Goal: Task Accomplishment & Management: Complete application form

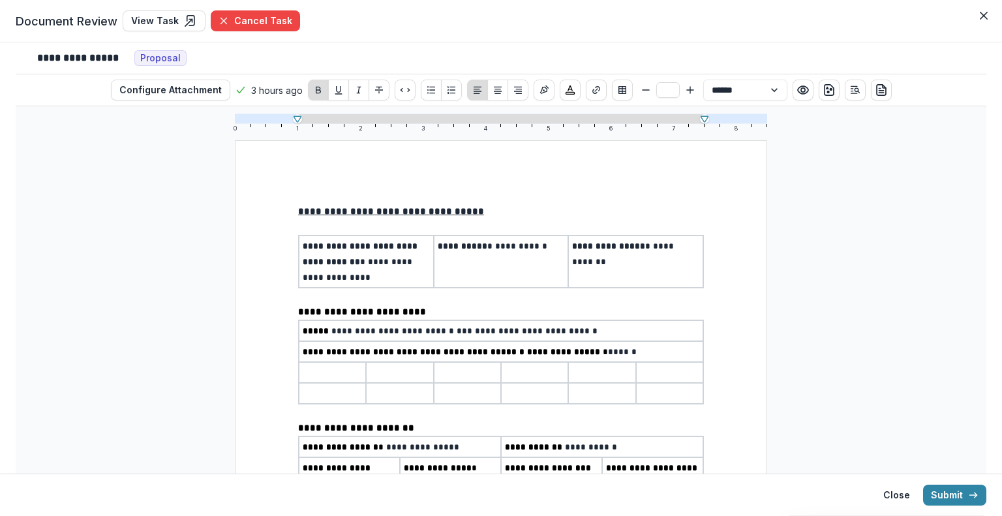
select select "**********"
click at [949, 492] on button "Submit" at bounding box center [954, 495] width 63 height 21
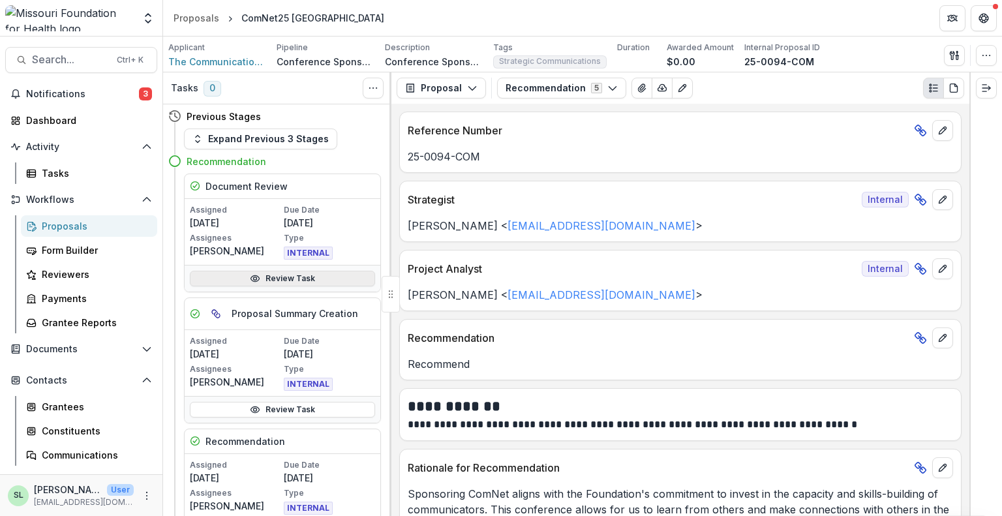
click at [280, 278] on link "Review Task" at bounding box center [282, 279] width 185 height 16
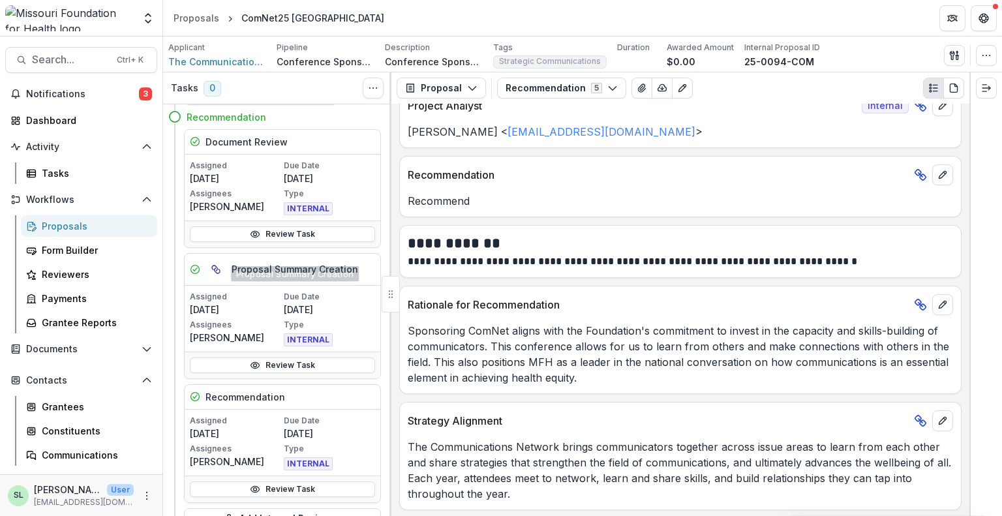
scroll to position [65, 0]
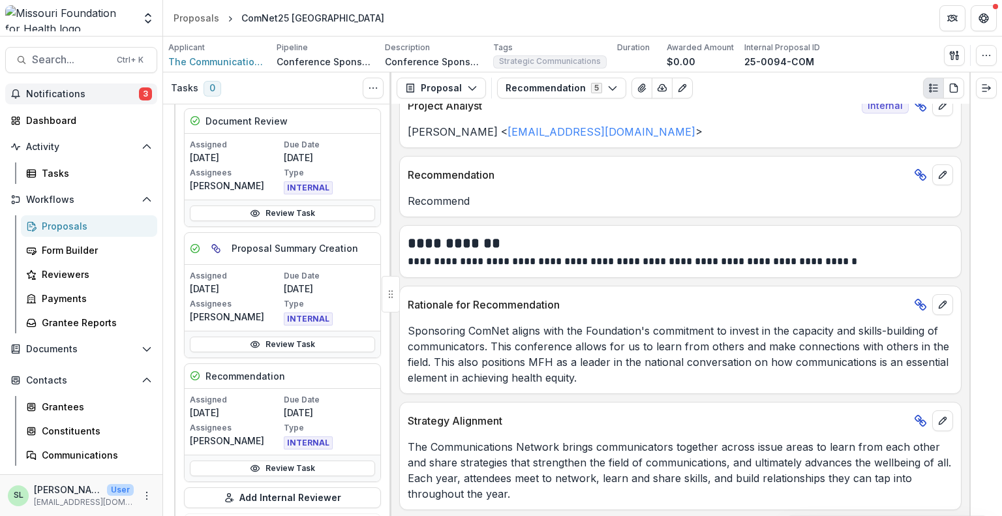
click at [105, 93] on span "Notifications" at bounding box center [82, 94] width 113 height 11
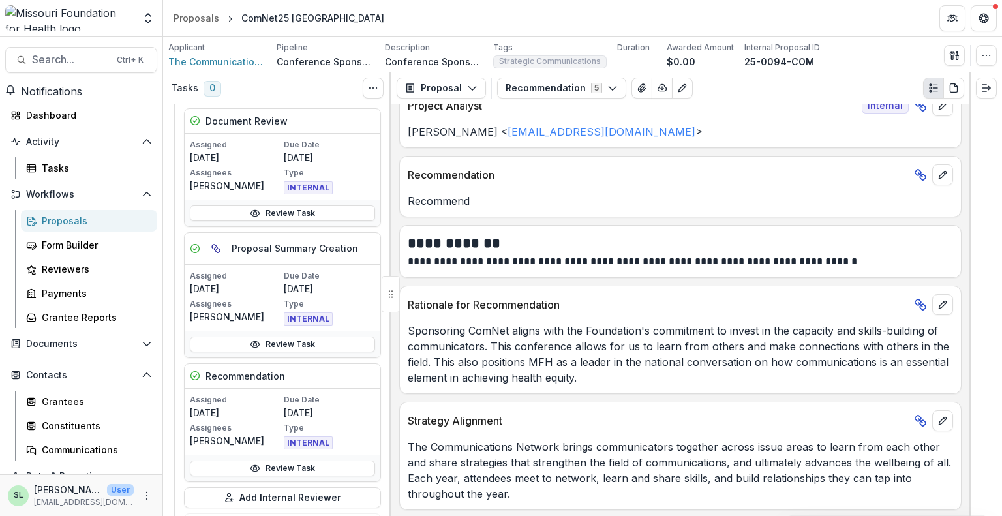
click at [85, 223] on div "Proposals" at bounding box center [94, 221] width 105 height 14
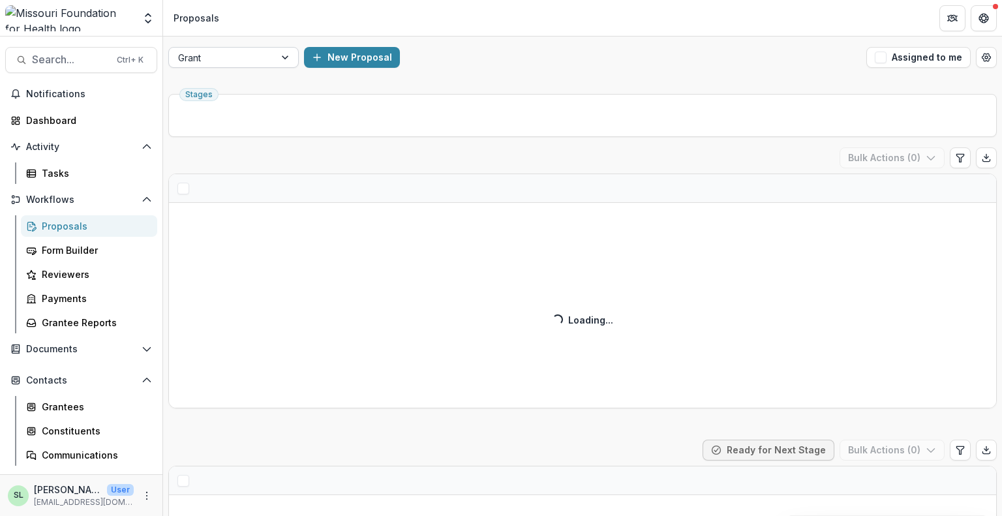
click at [286, 56] on div at bounding box center [286, 58] width 23 height 20
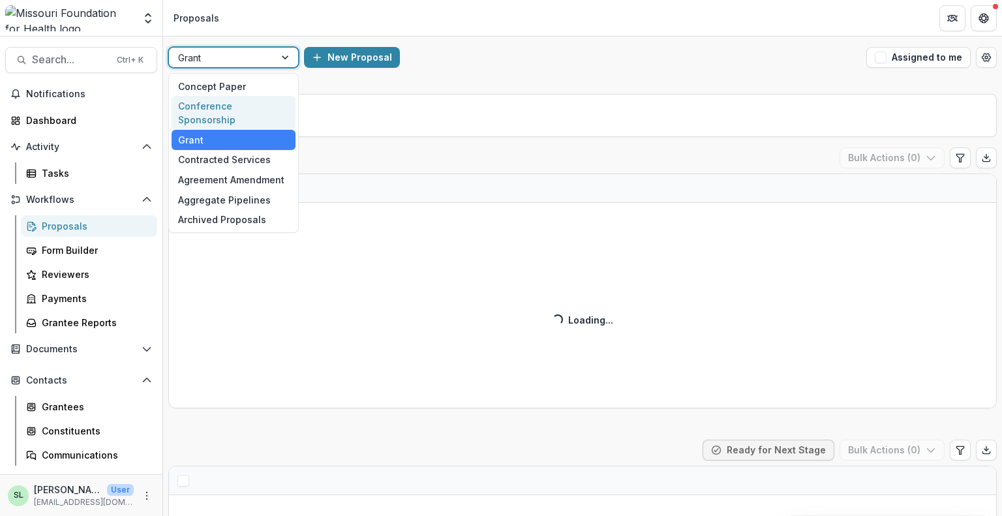
click at [267, 104] on div "Conference Sponsorship" at bounding box center [234, 113] width 124 height 34
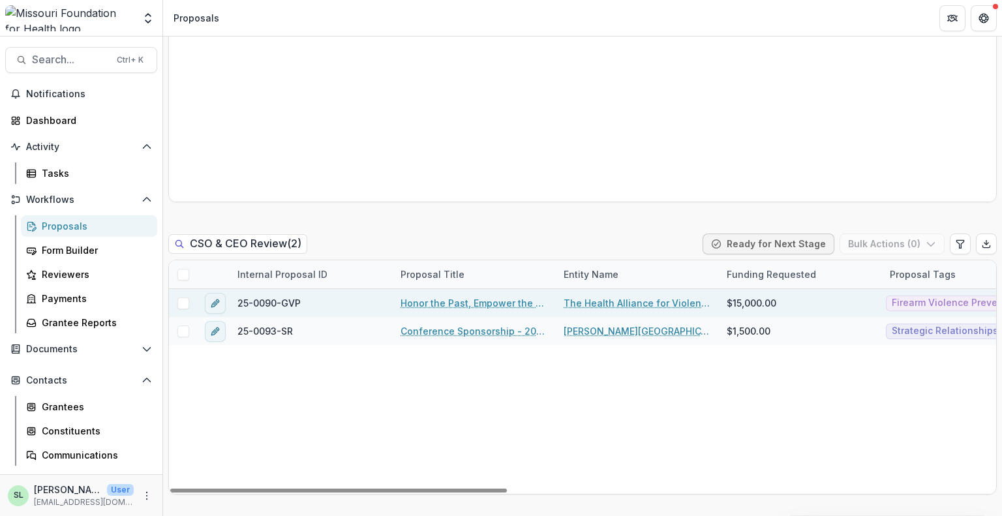
drag, startPoint x: 496, startPoint y: 489, endPoint x: 343, endPoint y: 301, distance: 241.5
click at [308, 489] on div at bounding box center [338, 491] width 337 height 4
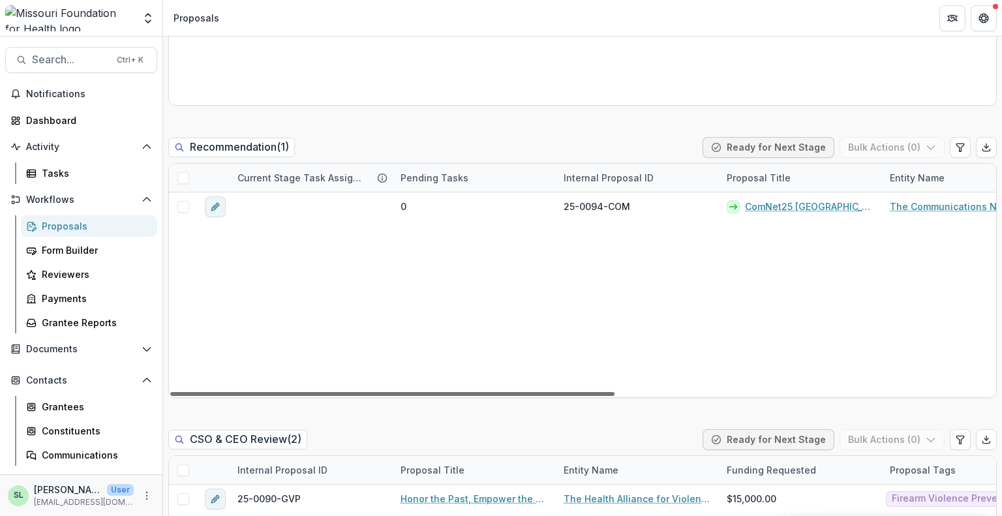
drag, startPoint x: 489, startPoint y: 394, endPoint x: 54, endPoint y: 404, distance: 435.1
click at [170, 396] on div at bounding box center [392, 394] width 444 height 4
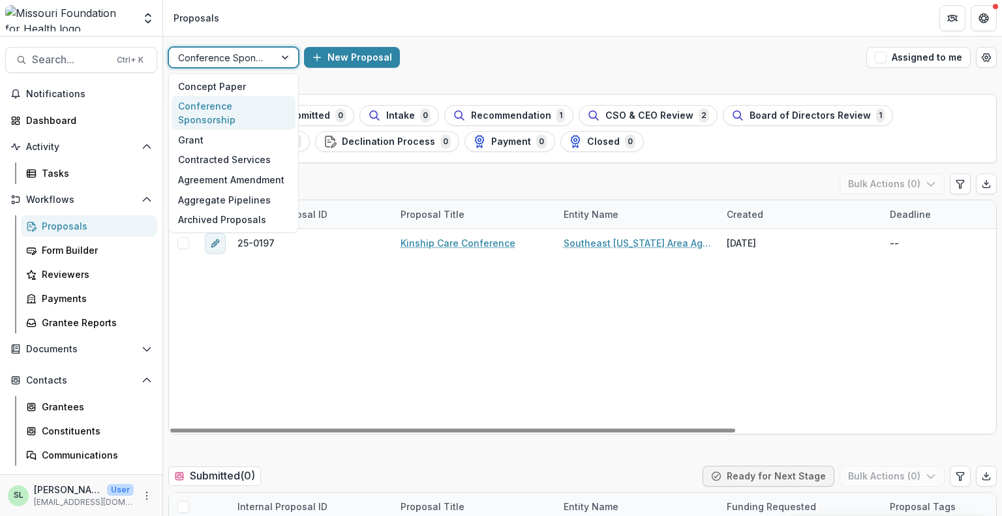
click at [262, 57] on div at bounding box center [221, 58] width 87 height 16
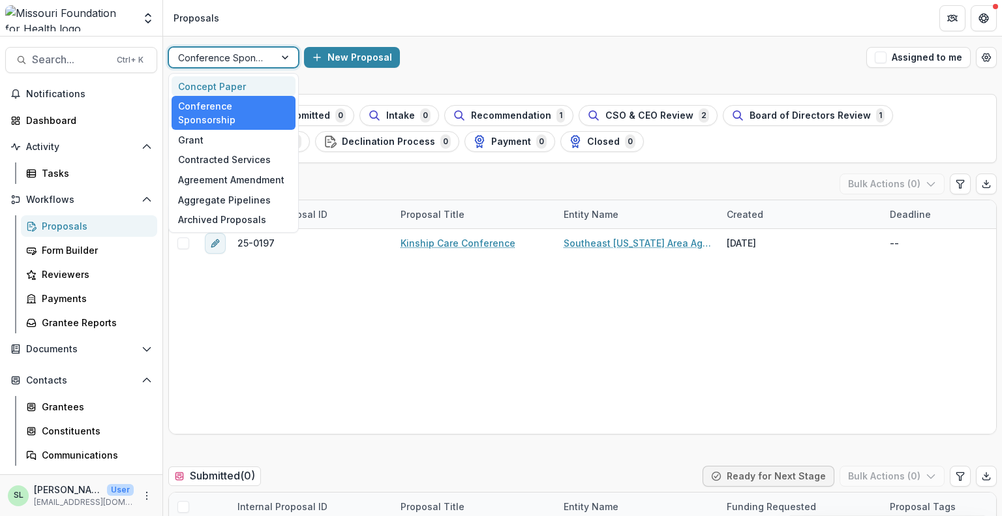
drag, startPoint x: 245, startPoint y: 125, endPoint x: 253, endPoint y: 77, distance: 48.4
click at [254, 75] on div "Concept Paper Conference Sponsorship Grant Contracted Services Agreement Amendm…" at bounding box center [233, 153] width 130 height 160
click at [246, 82] on div "Concept Paper" at bounding box center [234, 86] width 124 height 20
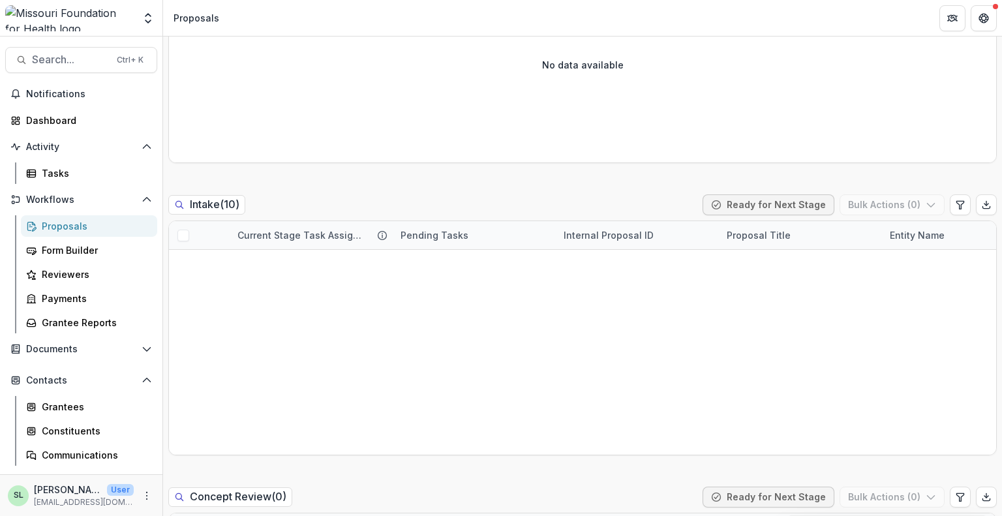
scroll to position [522, 0]
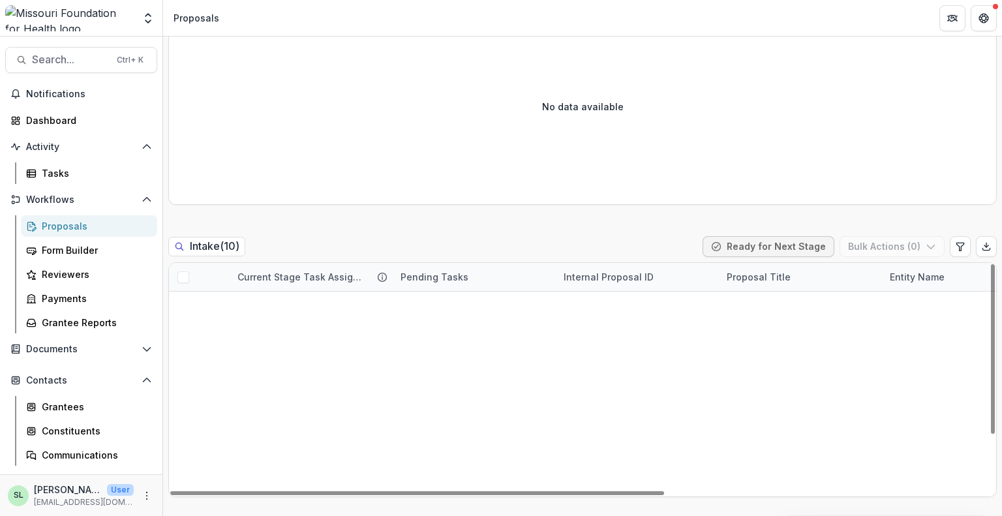
click at [754, 383] on link "The [GEOGRAPHIC_DATA] Soil and Water Conservation District Pilot Program" at bounding box center [800, 390] width 147 height 14
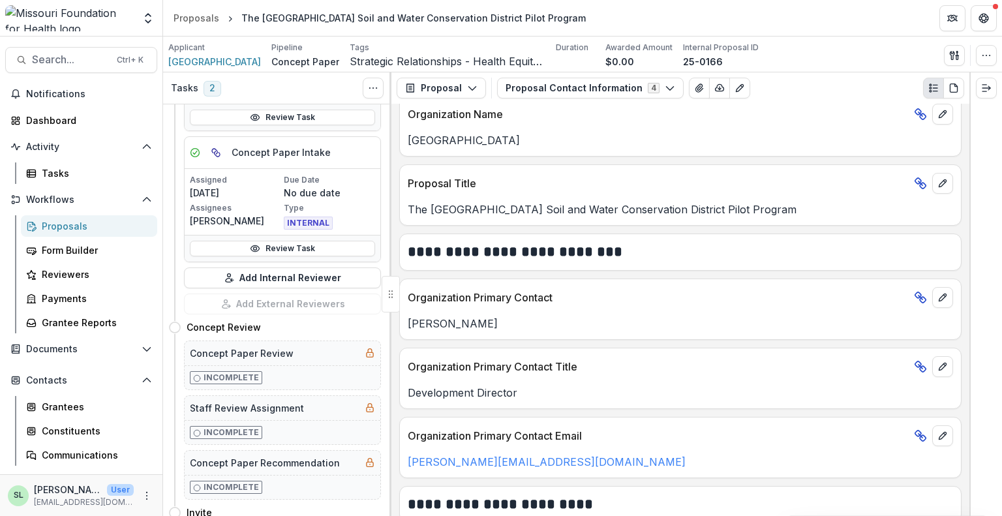
scroll to position [587, 0]
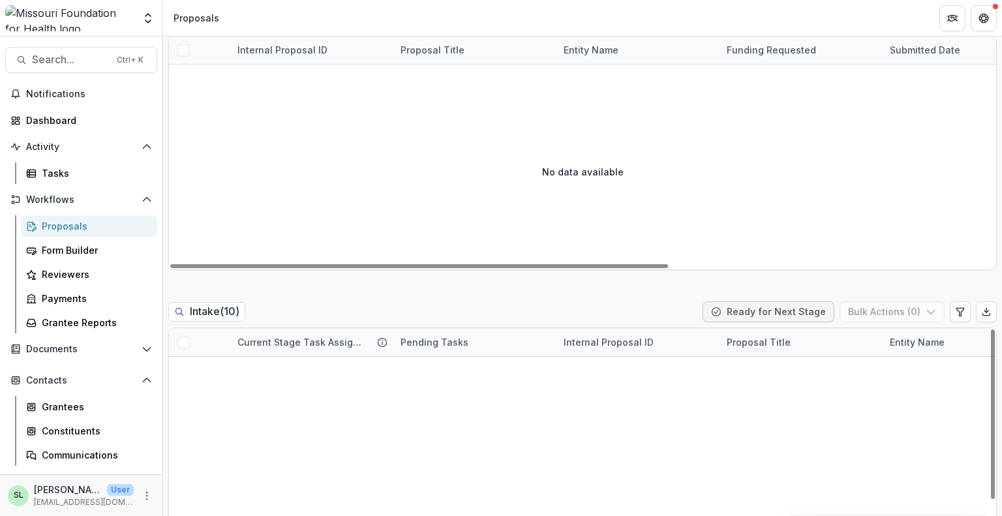
scroll to position [587, 0]
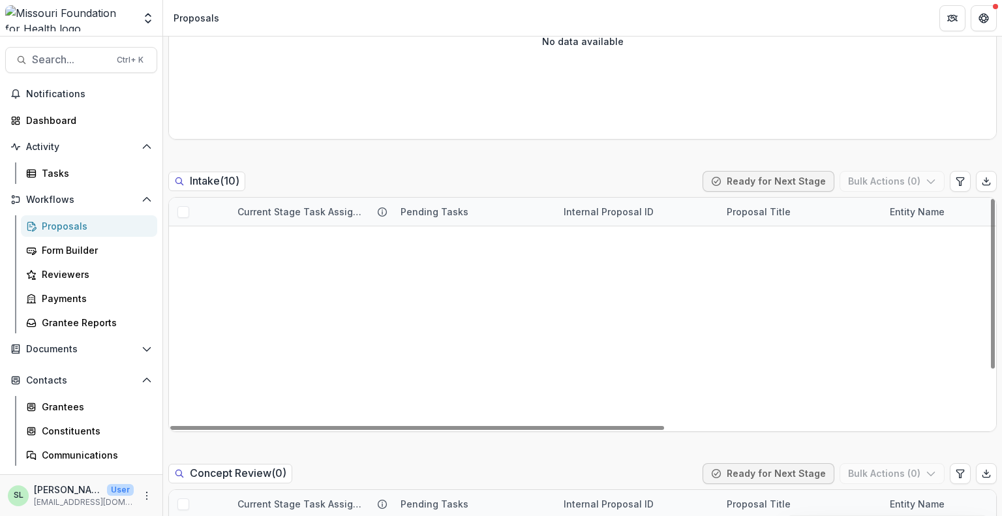
click at [772, 265] on link "Healthy Homes, Stronger Families" at bounding box center [809, 269] width 129 height 14
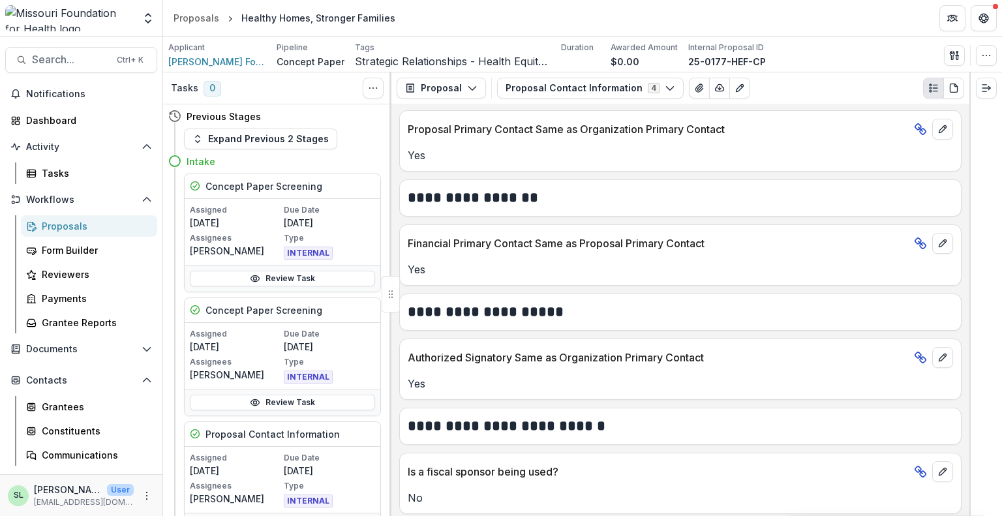
scroll to position [552, 0]
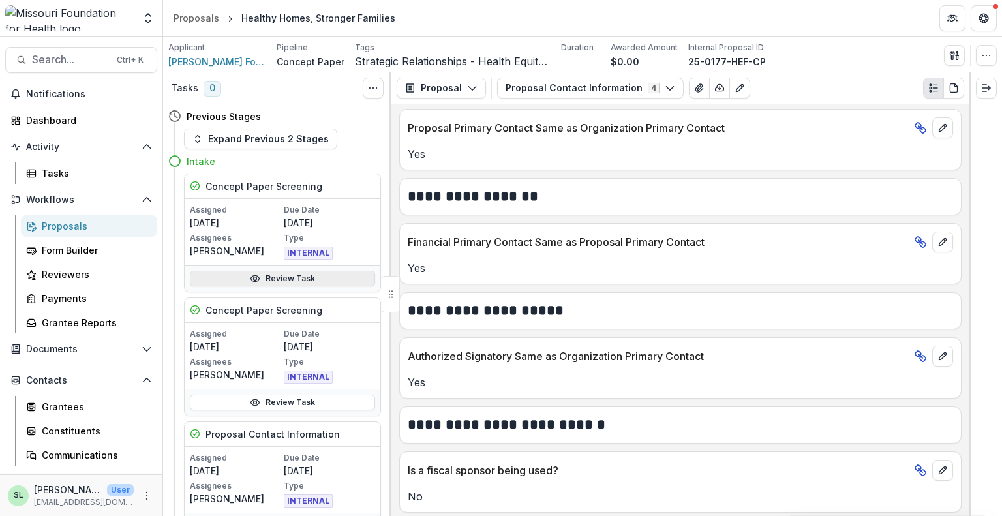
click at [295, 281] on link "Review Task" at bounding box center [282, 279] width 185 height 16
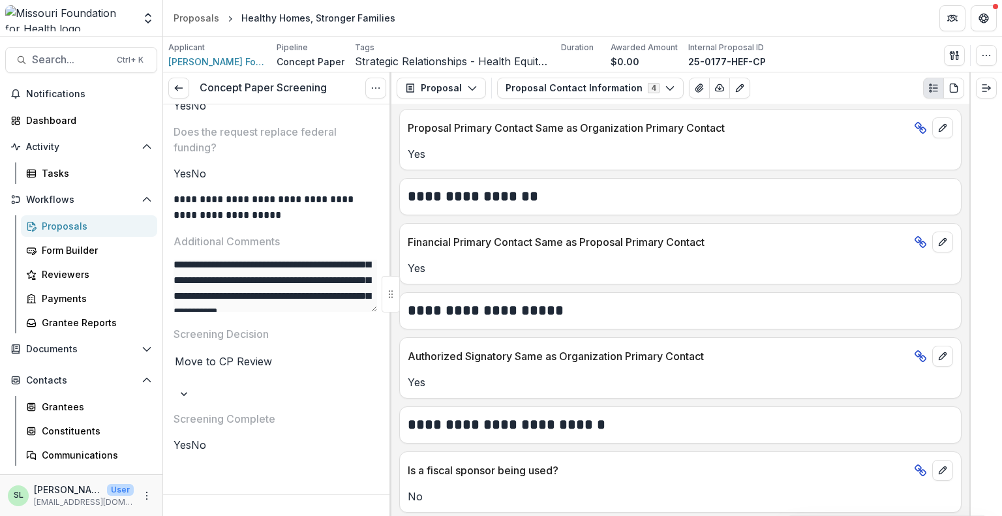
scroll to position [117, 0]
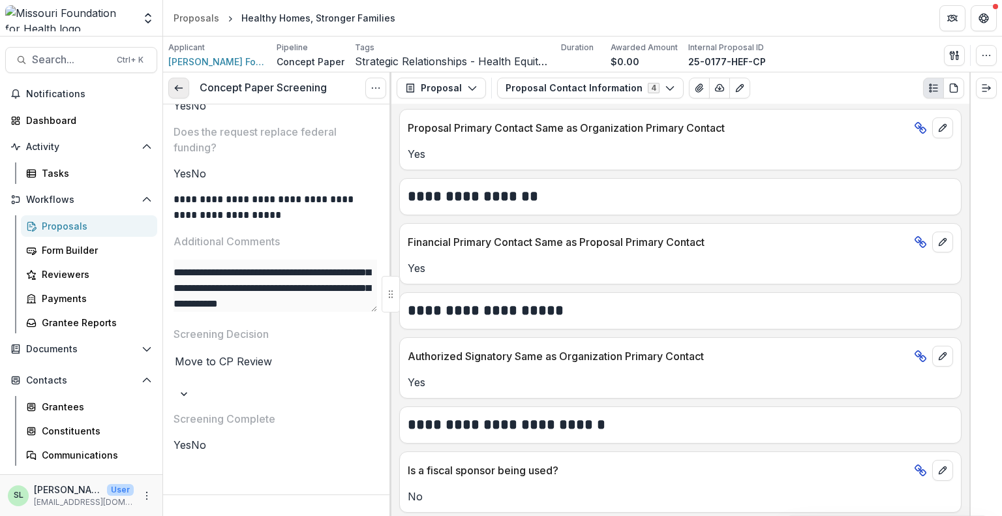
click at [180, 84] on icon at bounding box center [178, 88] width 10 height 10
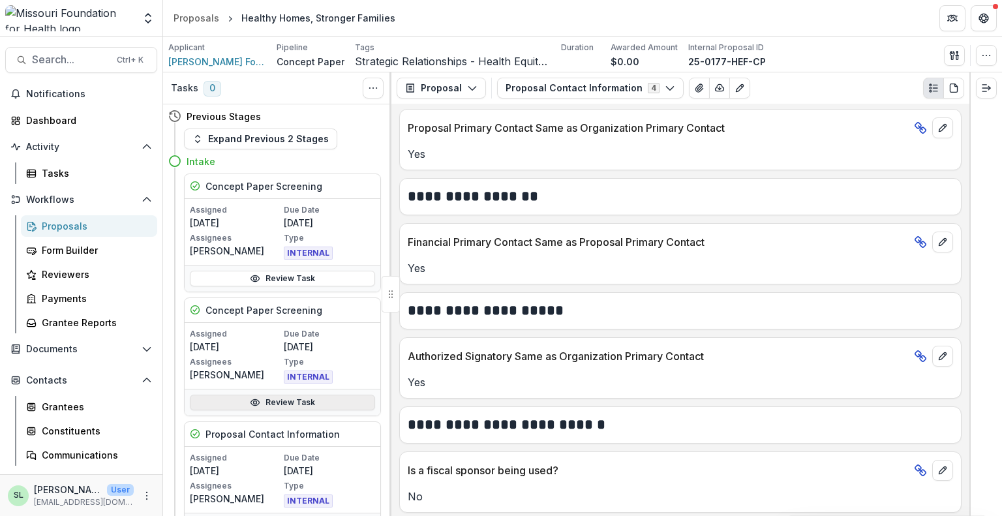
click at [282, 402] on link "Review Task" at bounding box center [282, 403] width 185 height 16
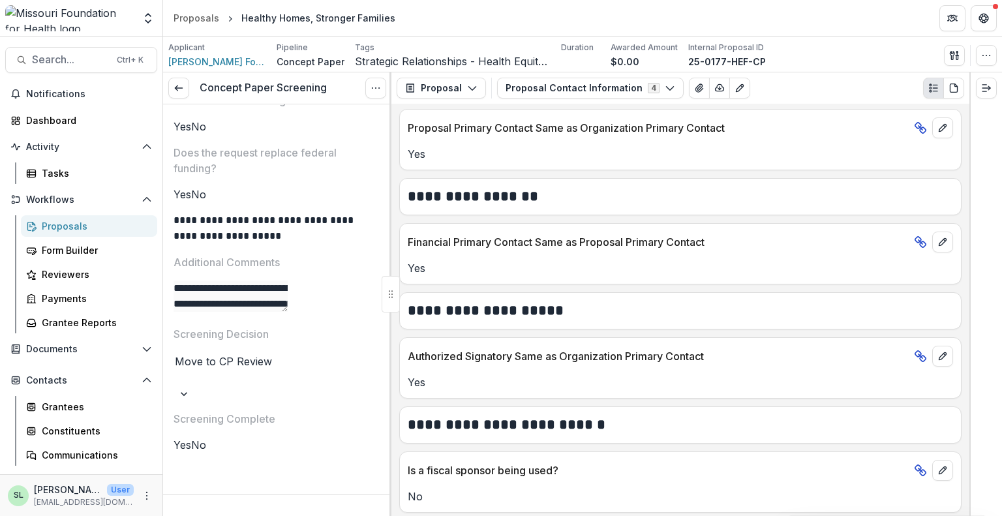
scroll to position [811, 0]
click at [178, 88] on icon at bounding box center [178, 88] width 10 height 10
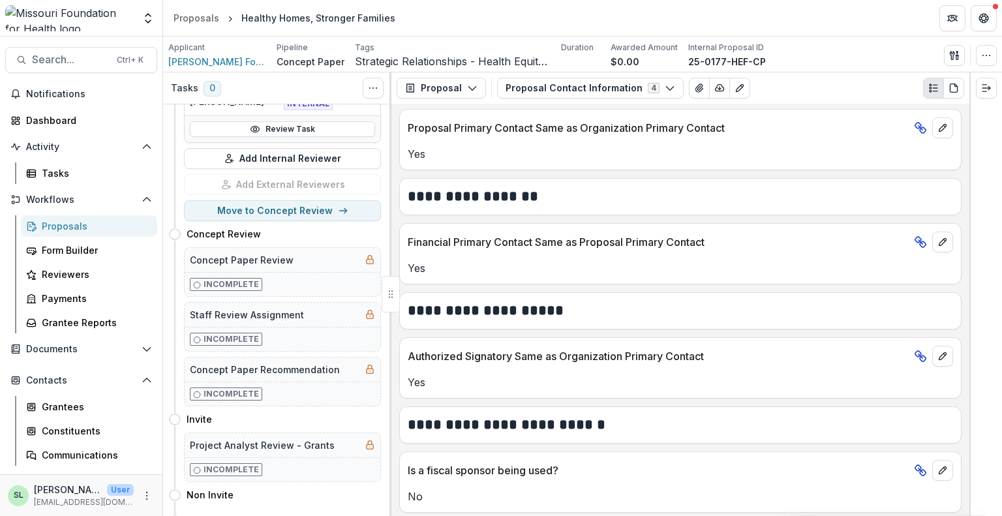
scroll to position [326, 0]
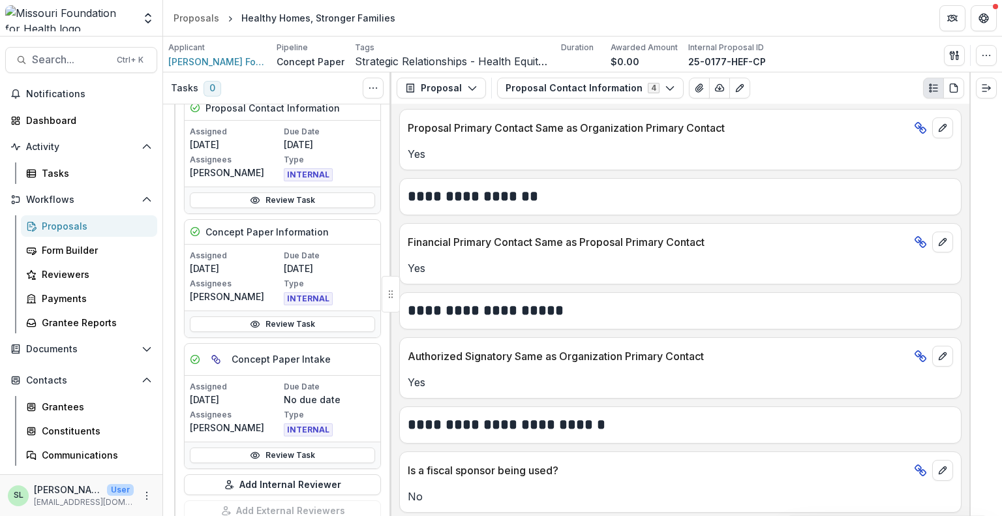
click at [54, 226] on div "Proposals" at bounding box center [94, 226] width 105 height 14
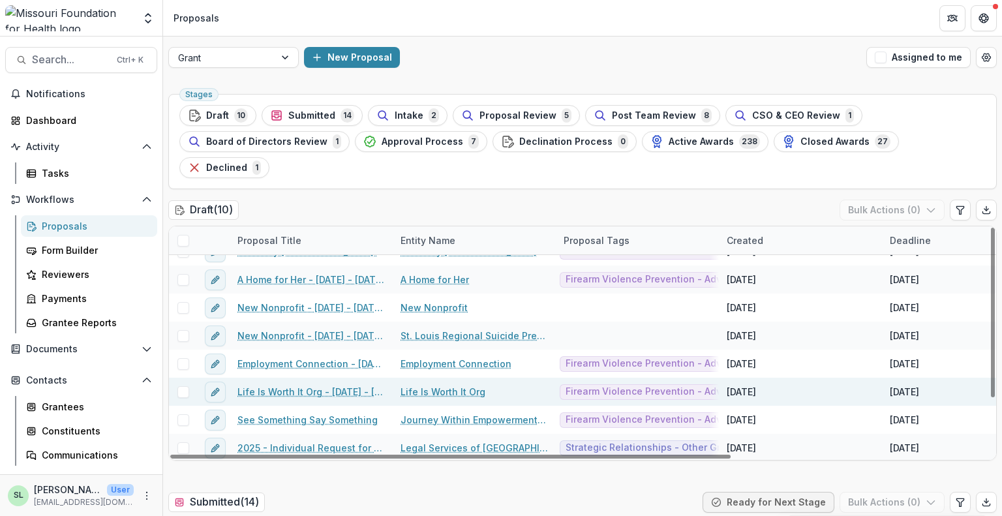
scroll to position [75, 0]
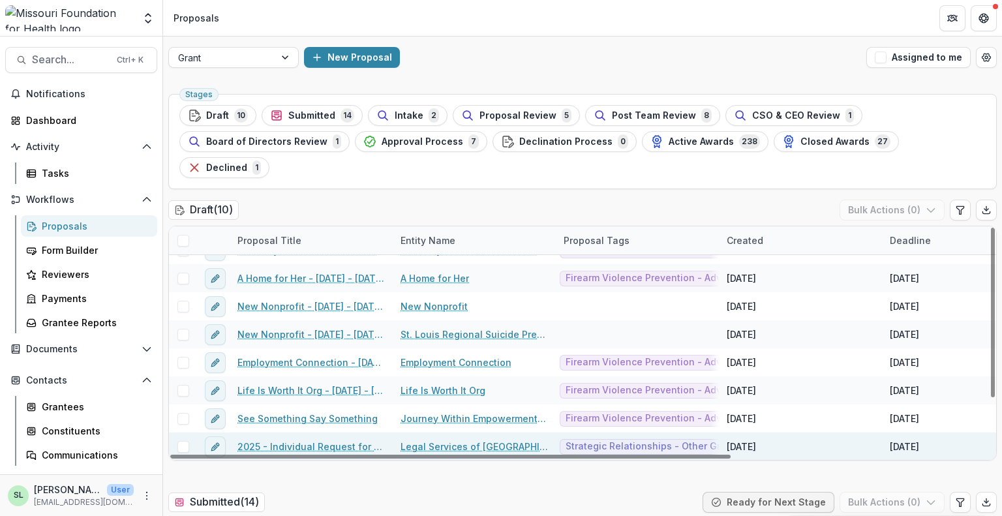
click at [334, 440] on link "2025 - Individual Request for Applications - No Financials" at bounding box center [310, 447] width 147 height 14
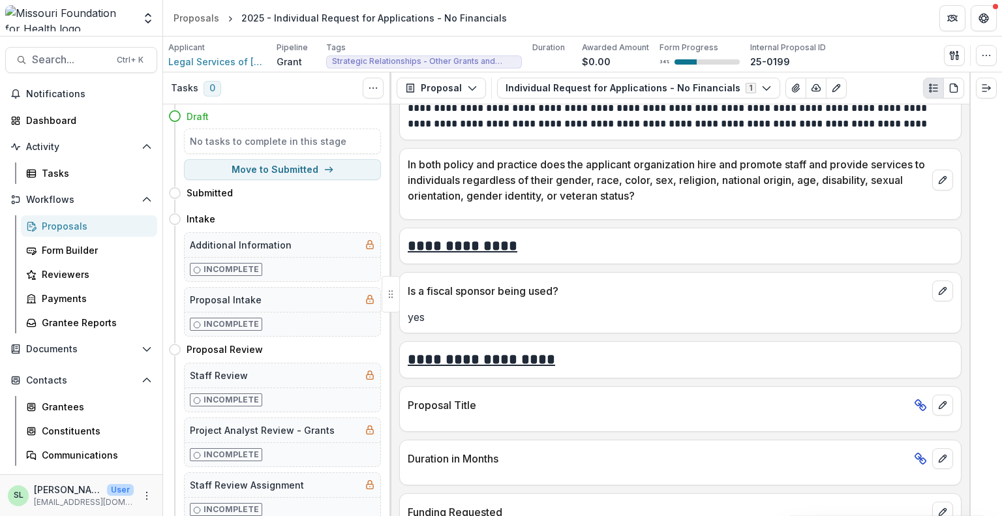
scroll to position [2557, 0]
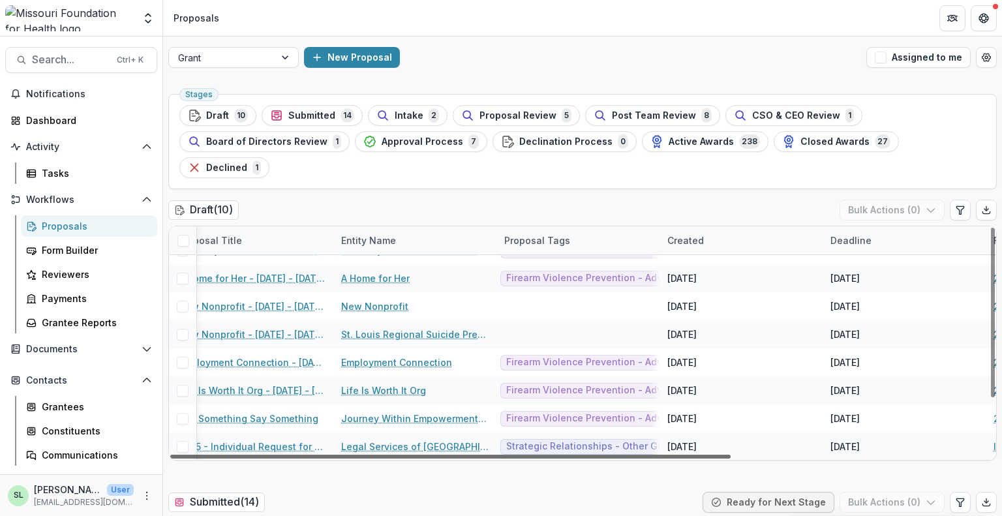
scroll to position [75, 0]
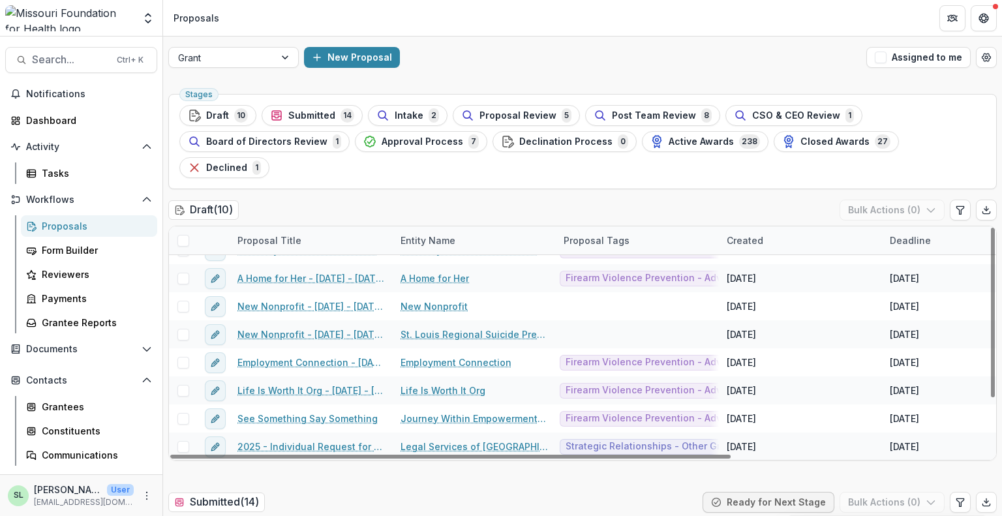
drag, startPoint x: 430, startPoint y: 430, endPoint x: 261, endPoint y: 220, distance: 269.9
click at [282, 455] on div at bounding box center [450, 457] width 560 height 4
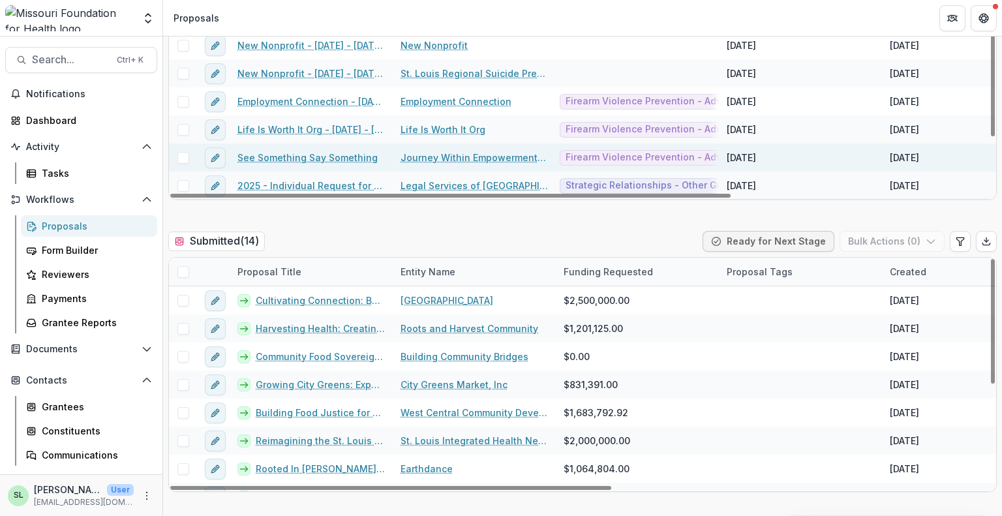
scroll to position [0, 0]
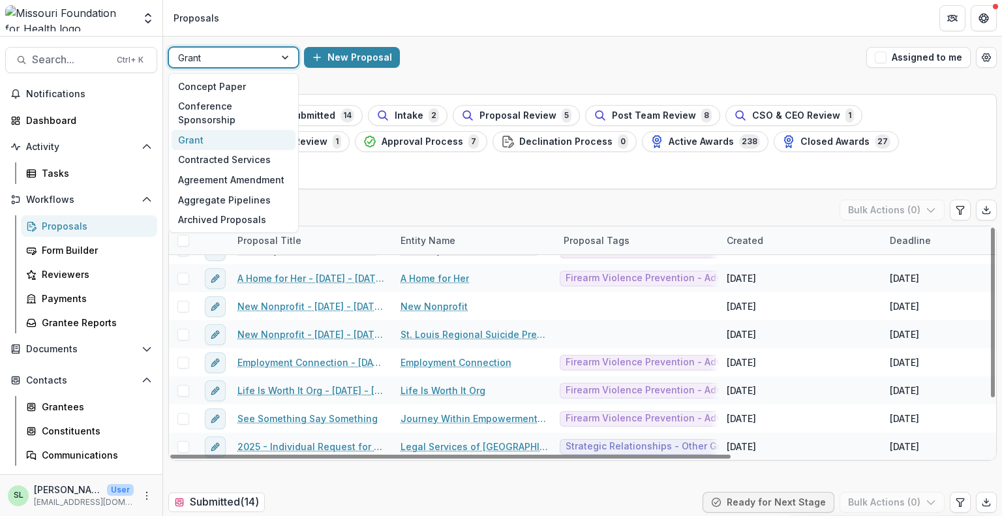
click at [277, 61] on div at bounding box center [286, 58] width 23 height 20
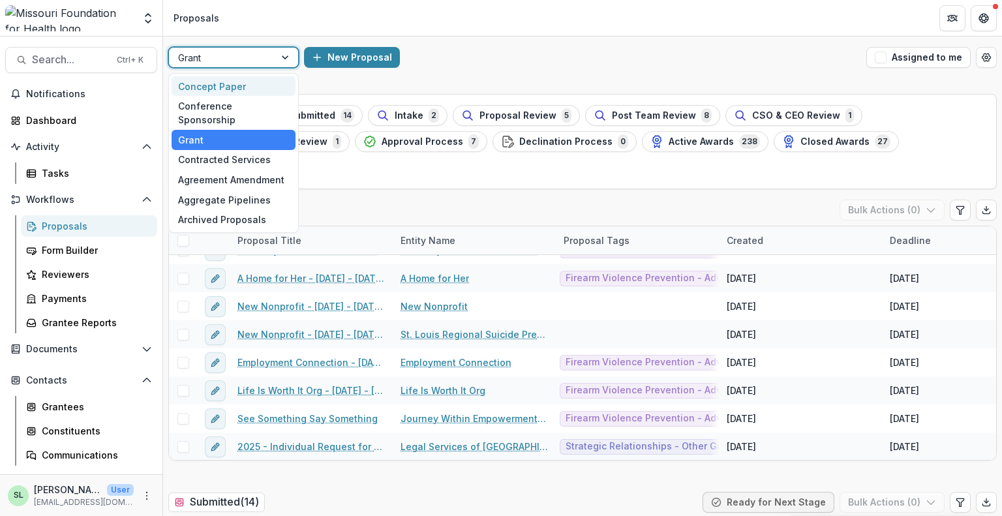
click at [269, 80] on div "Concept Paper" at bounding box center [234, 86] width 124 height 20
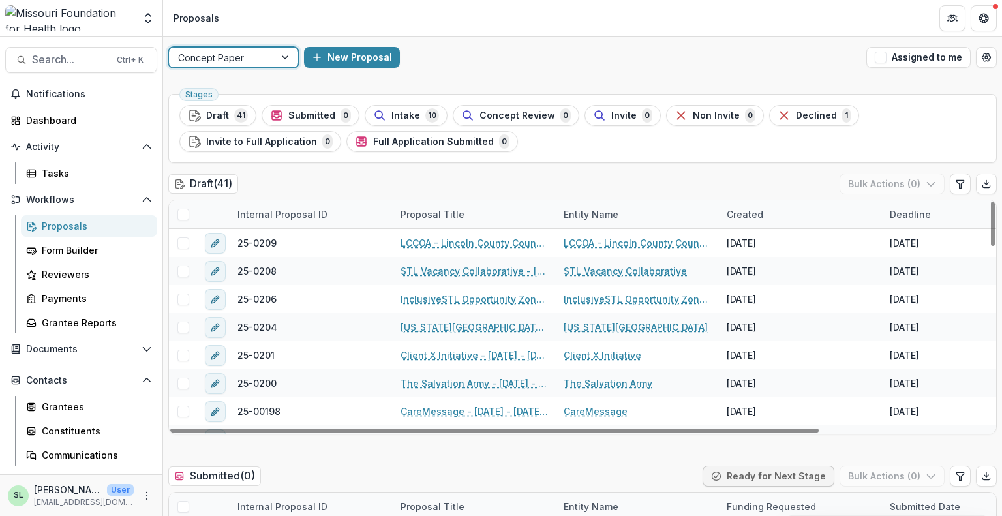
click at [271, 61] on div "Concept Paper" at bounding box center [222, 57] width 106 height 19
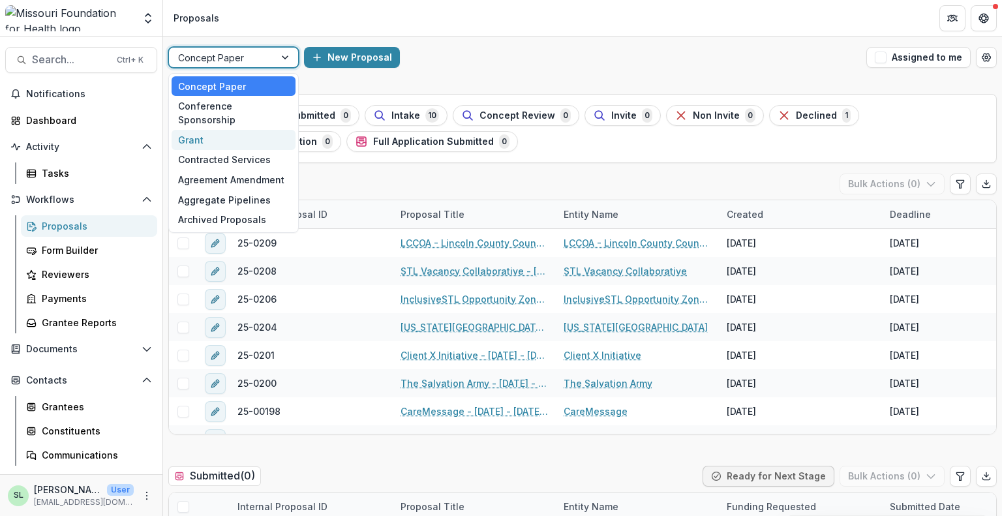
click at [242, 130] on div "Grant" at bounding box center [234, 140] width 124 height 20
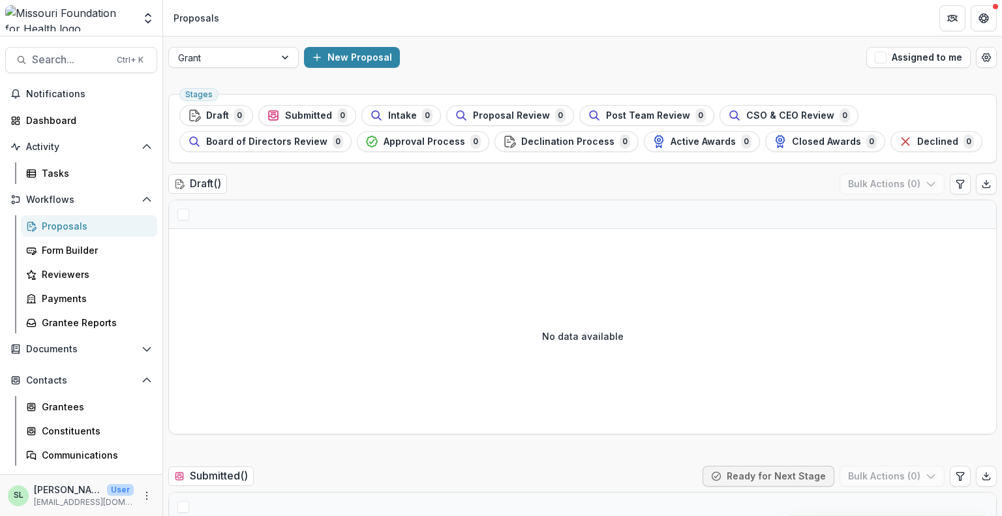
click at [68, 230] on div "Proposals" at bounding box center [94, 226] width 105 height 14
click at [228, 55] on div at bounding box center [221, 58] width 87 height 16
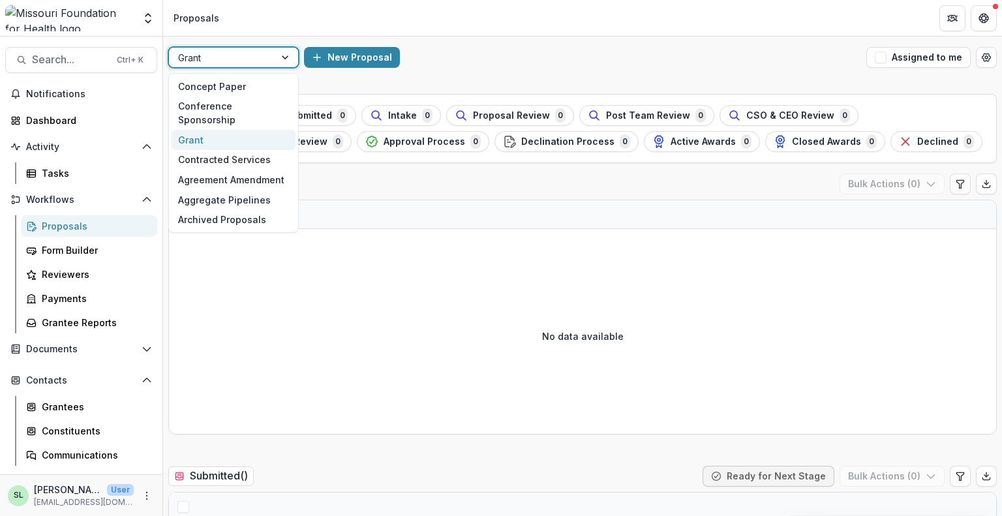
click at [230, 130] on div "Grant" at bounding box center [234, 140] width 124 height 20
